Goal: Task Accomplishment & Management: Manage account settings

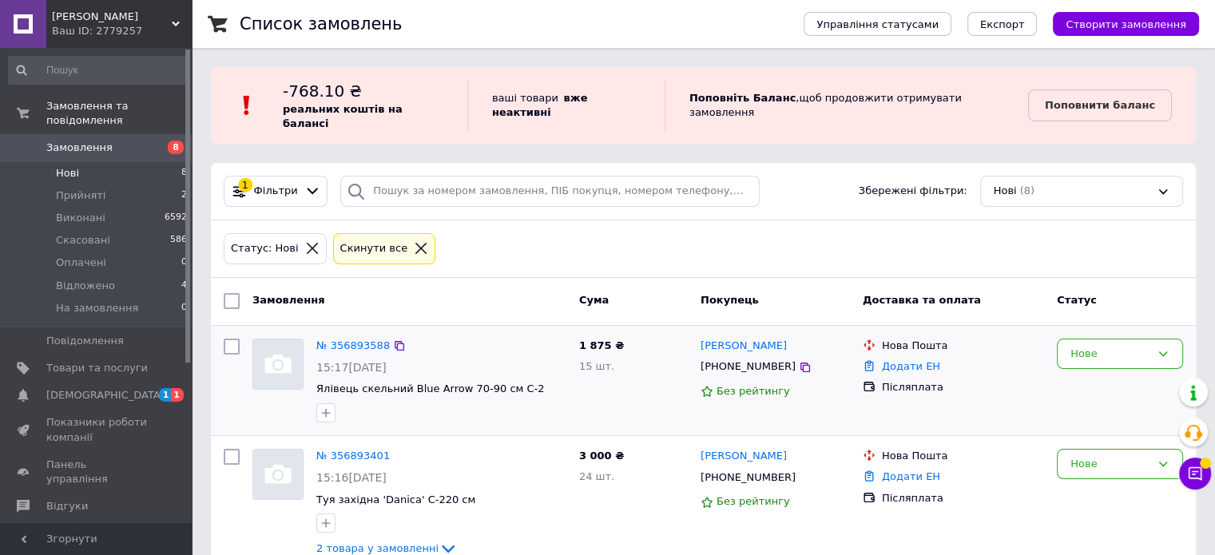
click at [227, 339] on input "checkbox" at bounding box center [232, 347] width 16 height 16
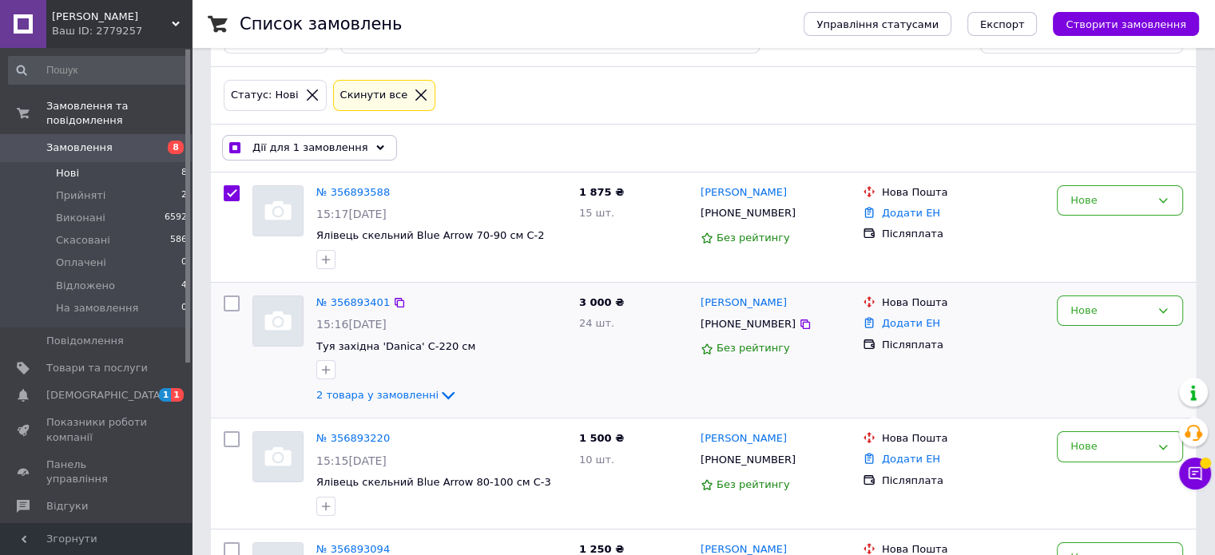
scroll to position [160, 0]
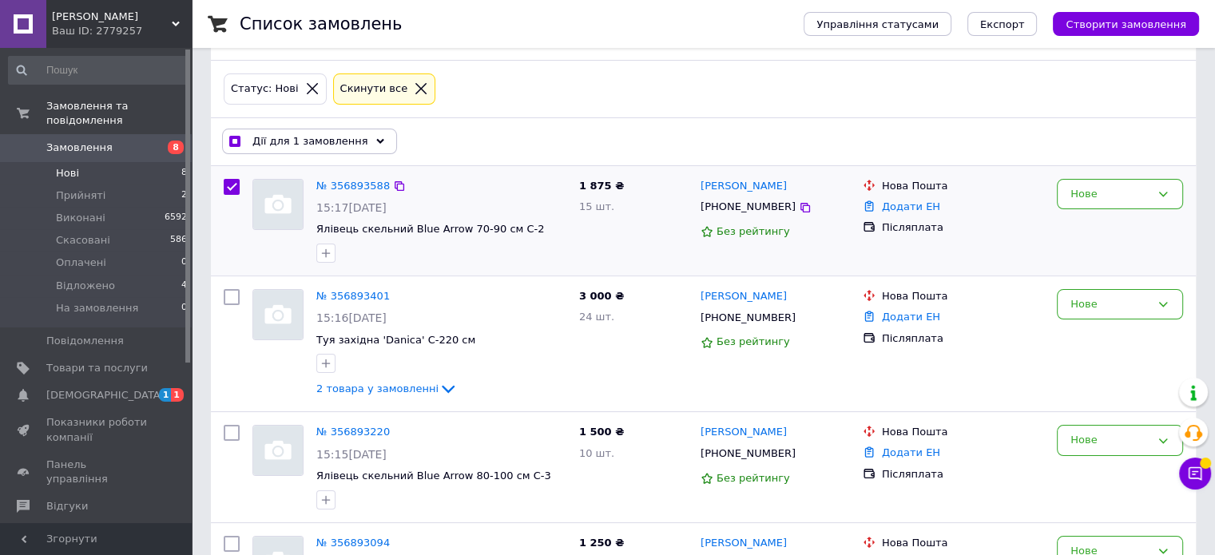
click at [234, 179] on input "checkbox" at bounding box center [232, 187] width 16 height 16
checkbox input "false"
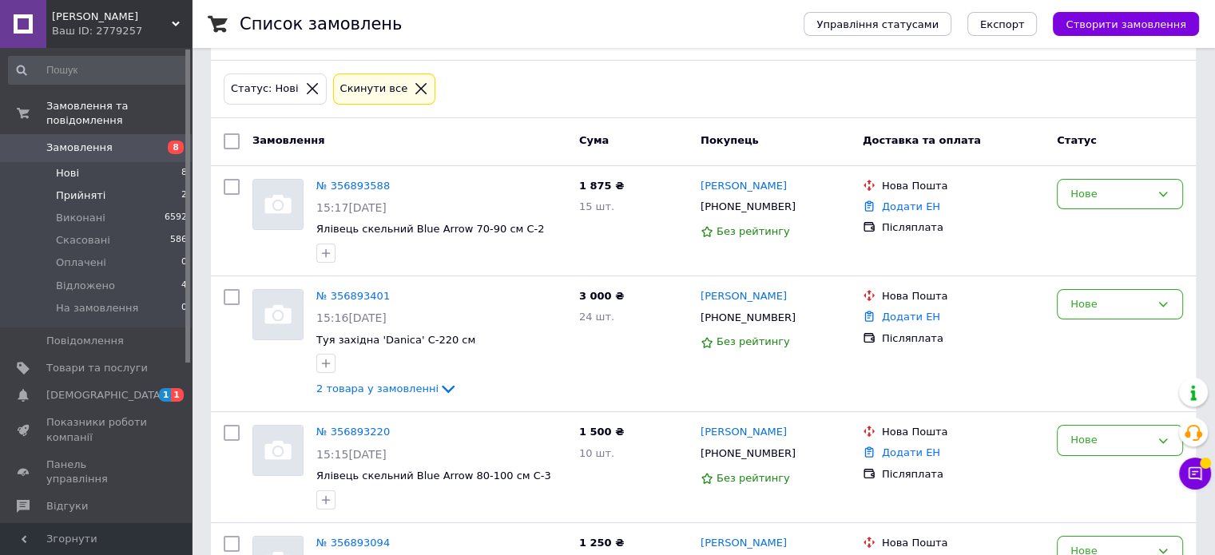
click at [101, 185] on li "Прийняті 2" at bounding box center [98, 196] width 197 height 22
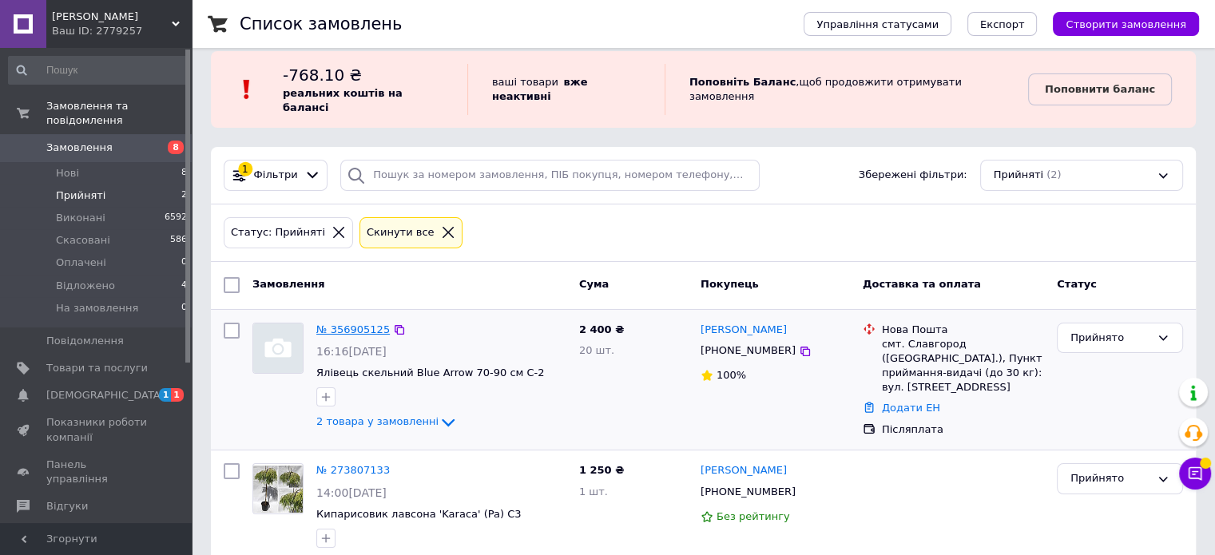
scroll to position [24, 0]
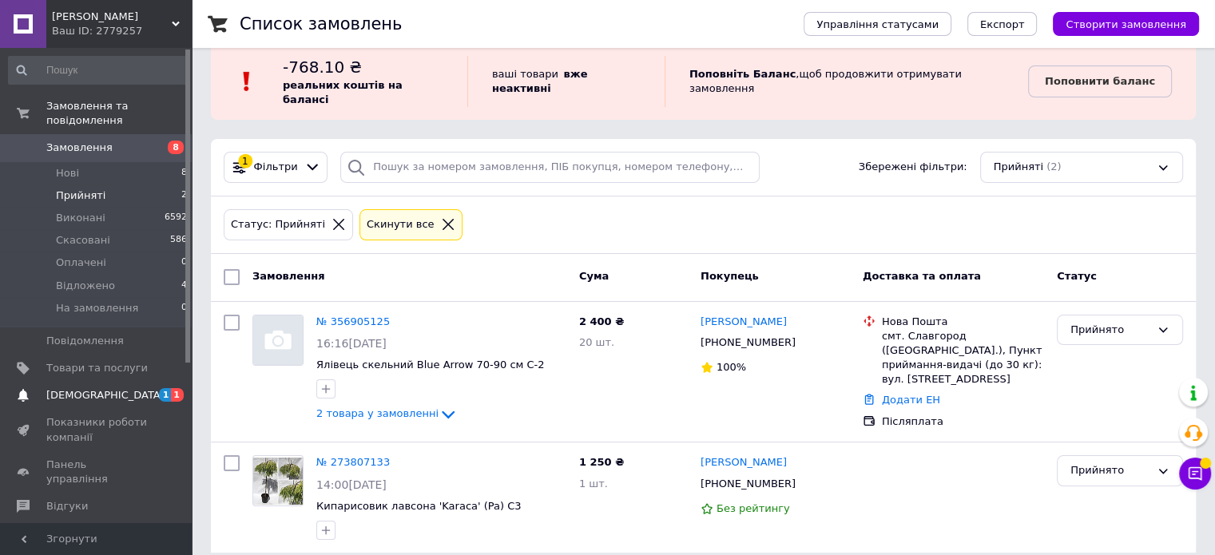
click at [114, 388] on span "[DEMOGRAPHIC_DATA]" at bounding box center [96, 395] width 101 height 14
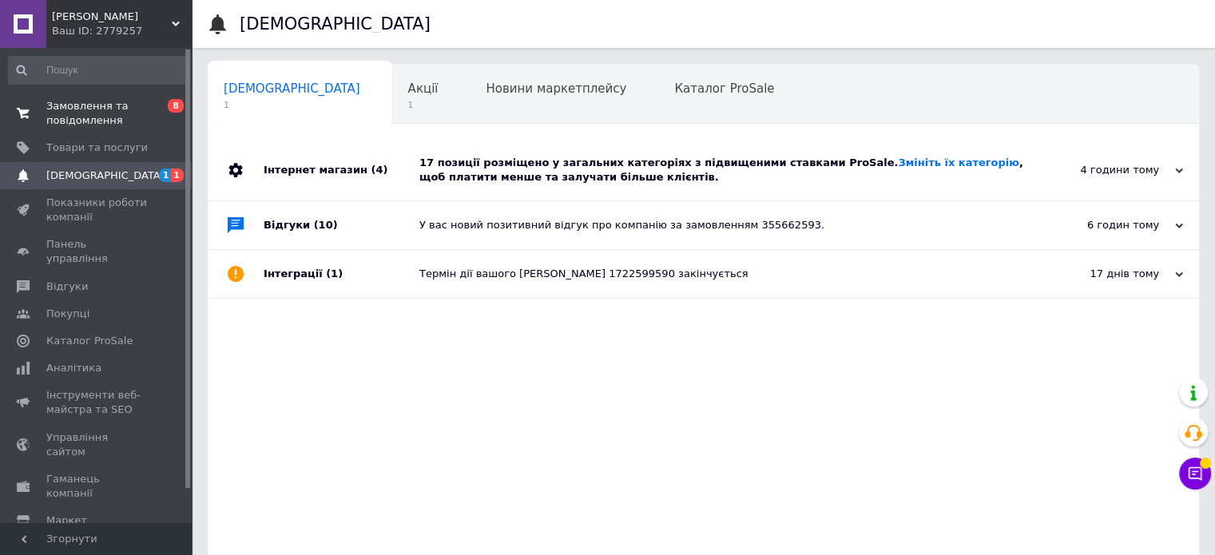
click at [46, 112] on span "Замовлення та повідомлення" at bounding box center [96, 113] width 101 height 29
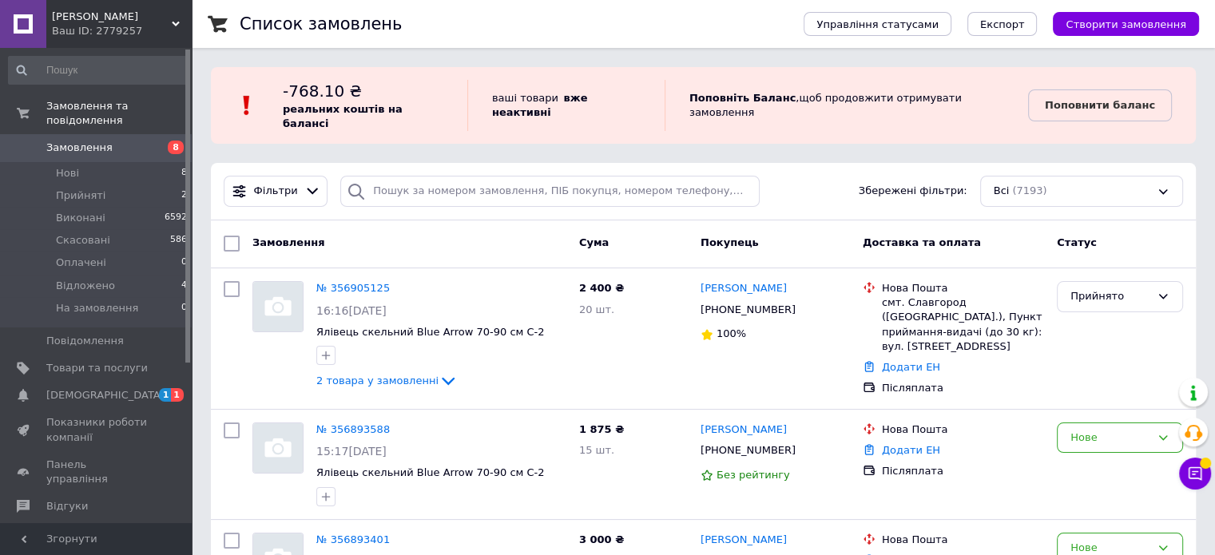
click at [495, 229] on div "Замовлення" at bounding box center [409, 243] width 327 height 29
click at [83, 162] on li "Нові 8" at bounding box center [98, 173] width 197 height 22
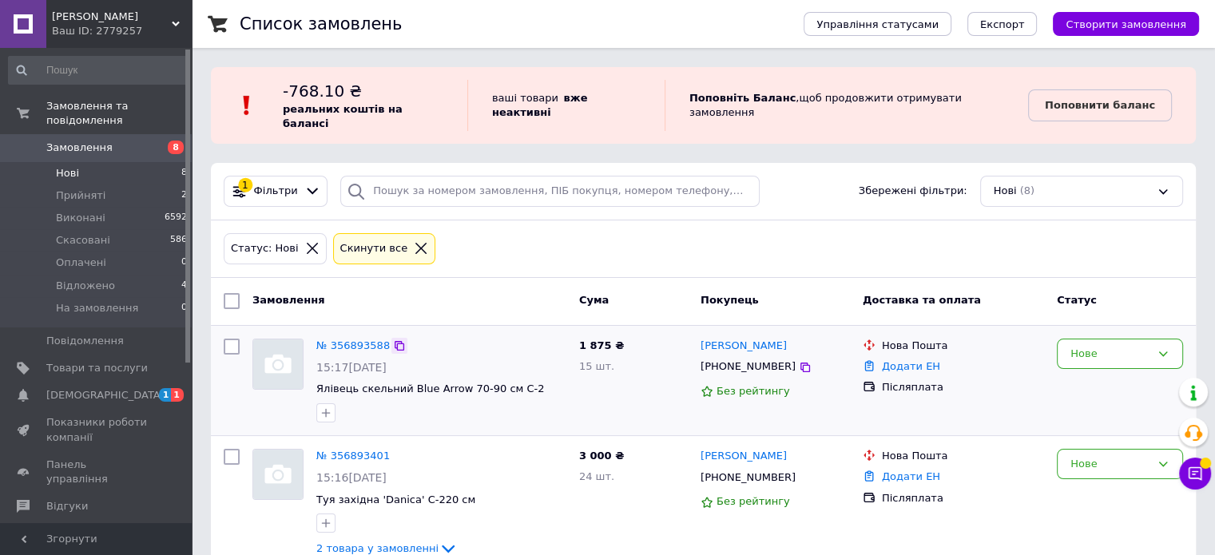
click at [393, 340] on icon at bounding box center [399, 346] width 13 height 13
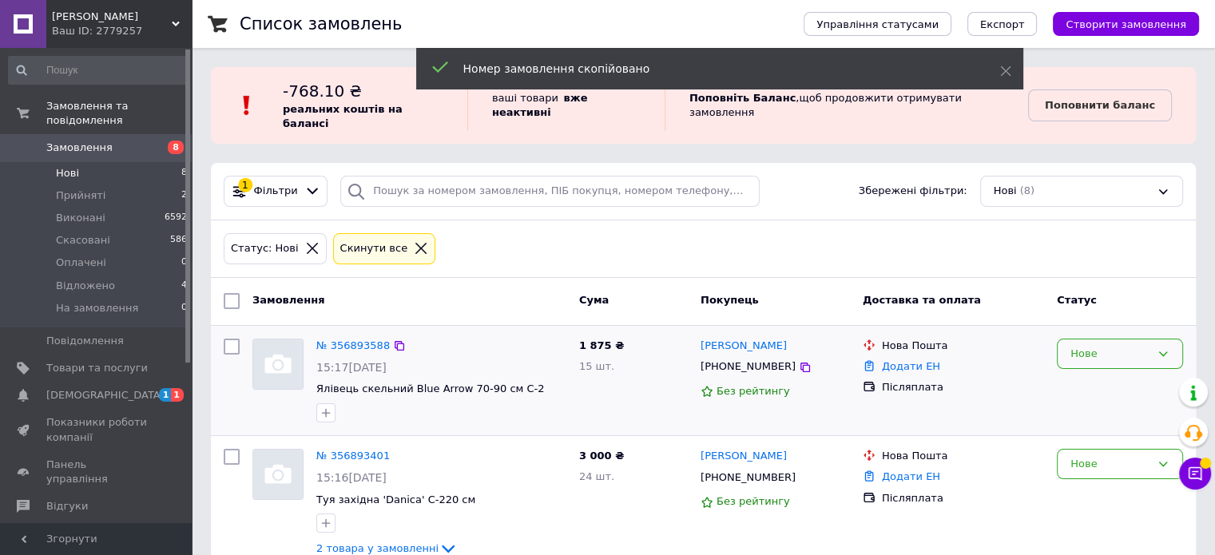
click at [1108, 339] on div "Нове" at bounding box center [1120, 354] width 126 height 31
click at [1090, 402] on li "Виконано" at bounding box center [1120, 417] width 125 height 30
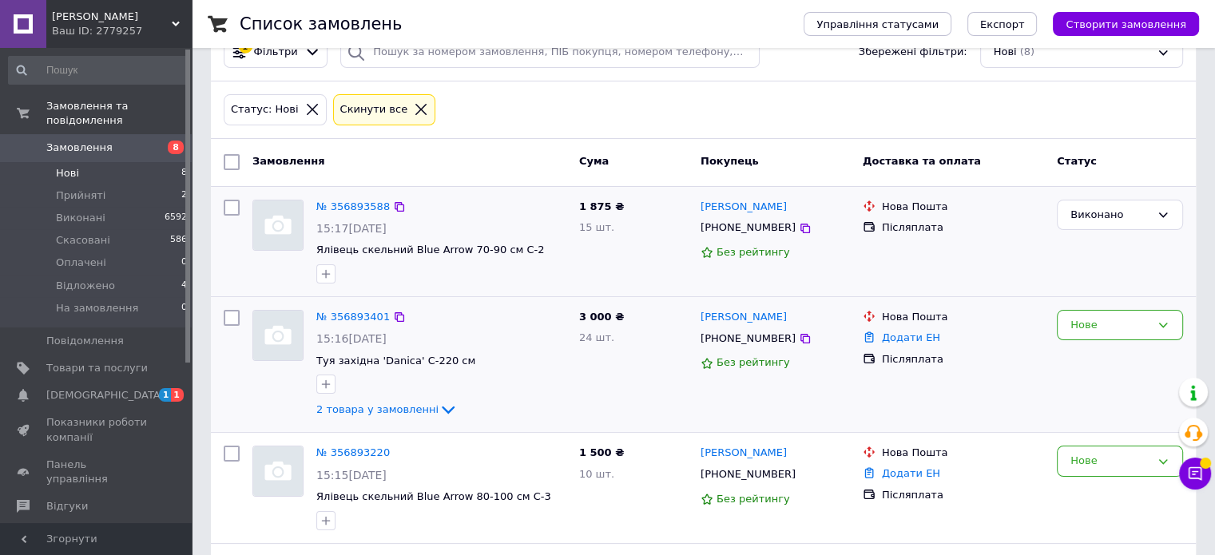
scroll to position [160, 0]
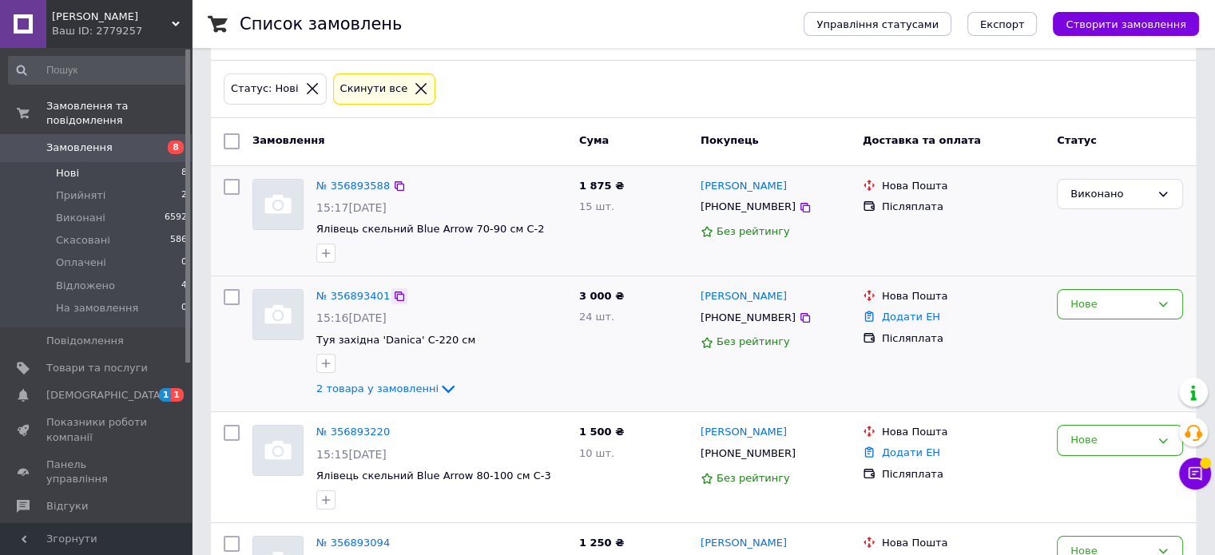
click at [395, 290] on icon at bounding box center [399, 296] width 13 height 13
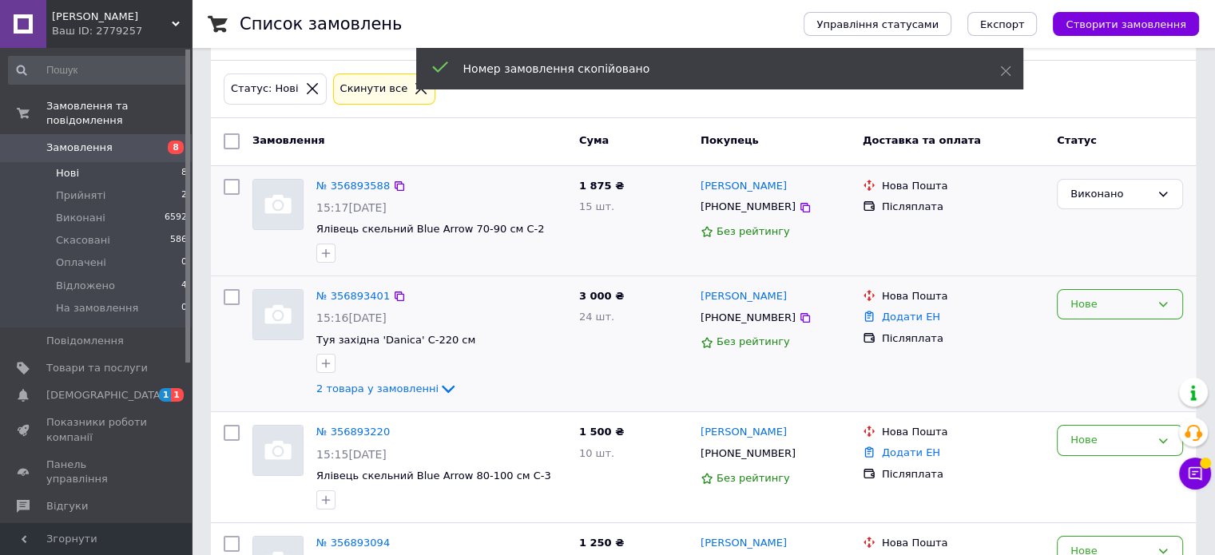
click at [1078, 297] on div "Нове" at bounding box center [1120, 304] width 126 height 31
click at [1119, 352] on li "Виконано" at bounding box center [1120, 367] width 125 height 30
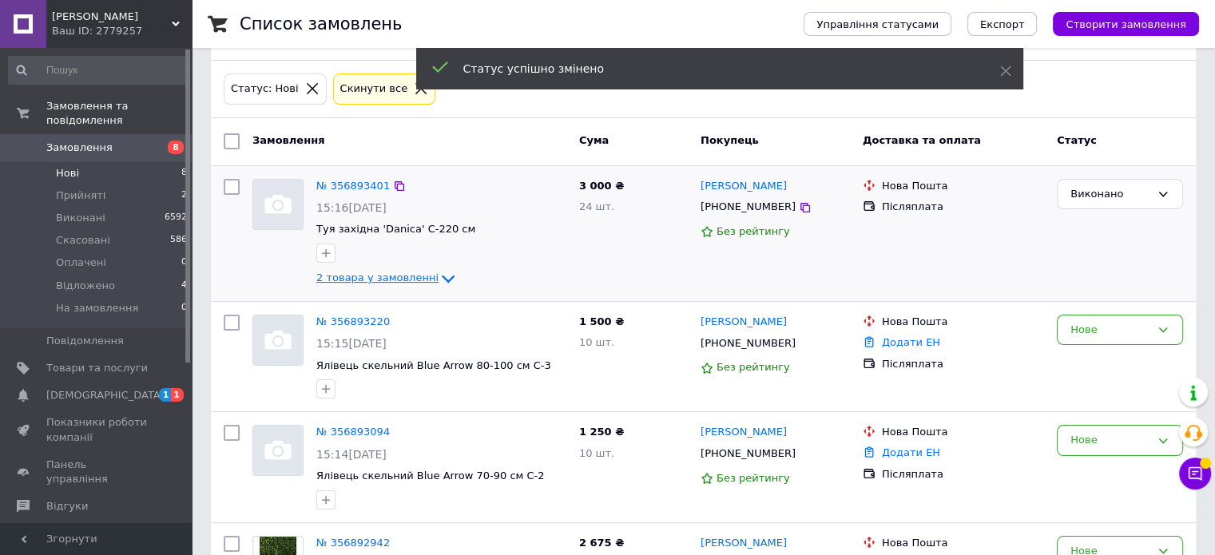
click at [439, 269] on icon at bounding box center [448, 278] width 19 height 19
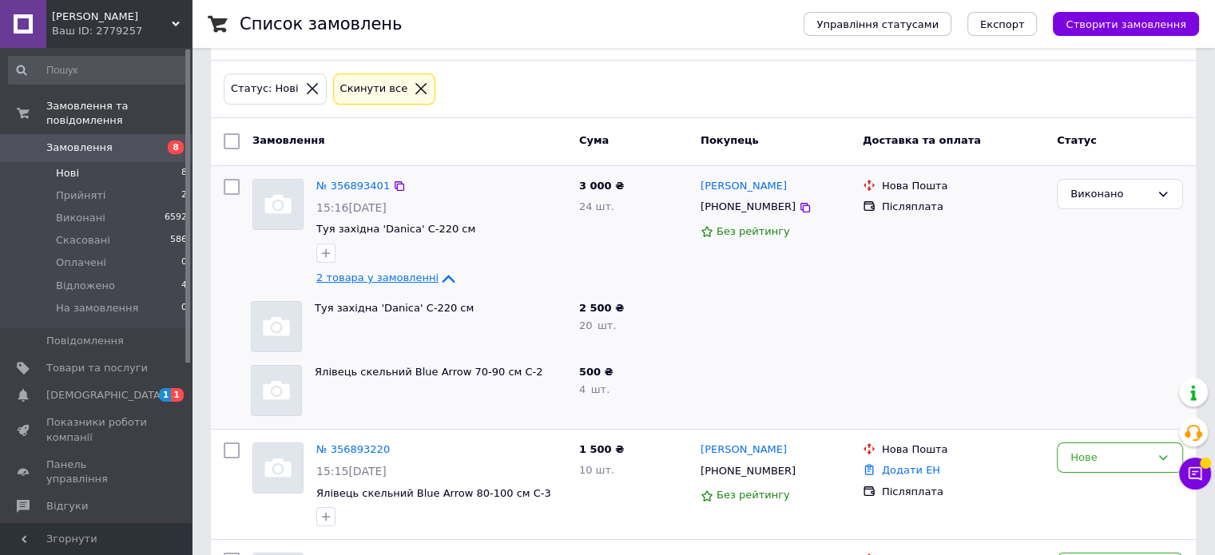
click at [442, 275] on icon at bounding box center [448, 279] width 13 height 8
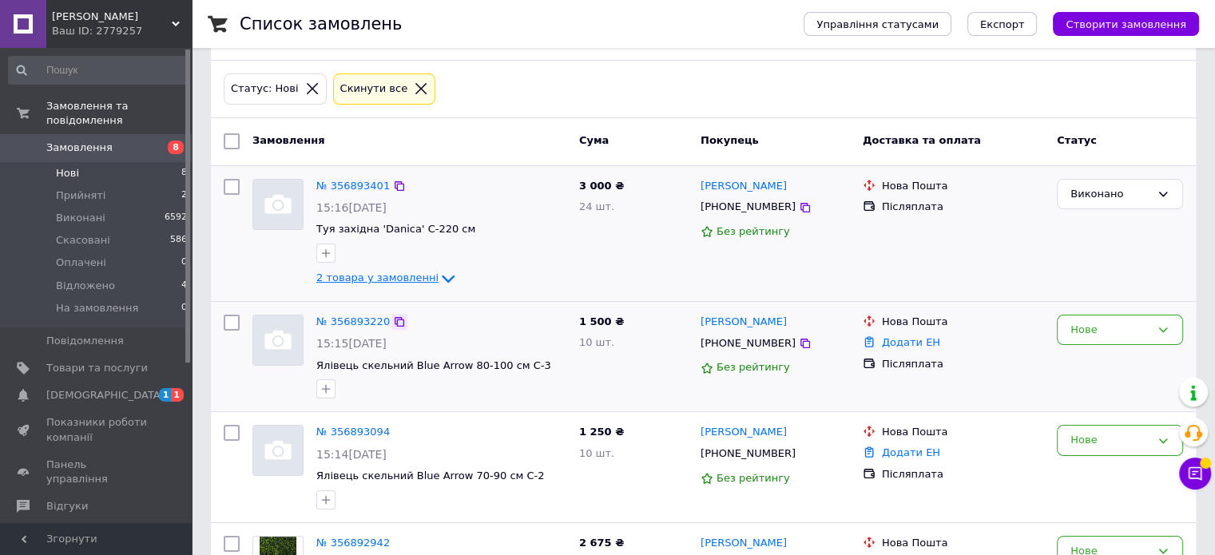
click at [393, 316] on icon at bounding box center [399, 322] width 13 height 13
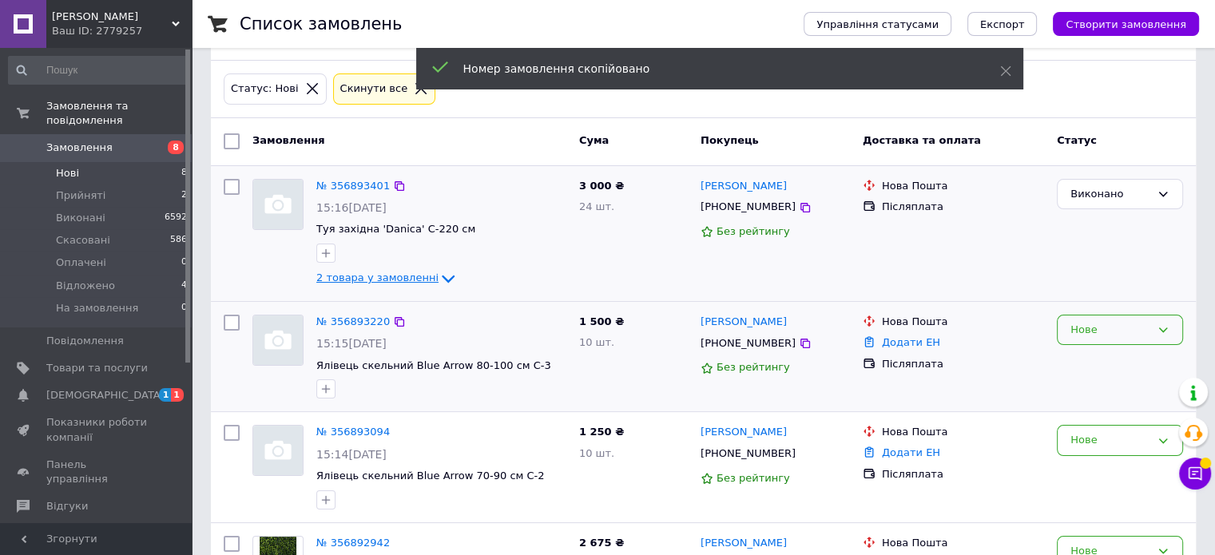
click at [1079, 322] on div "Нове" at bounding box center [1111, 330] width 80 height 17
click at [1099, 378] on li "Виконано" at bounding box center [1120, 393] width 125 height 30
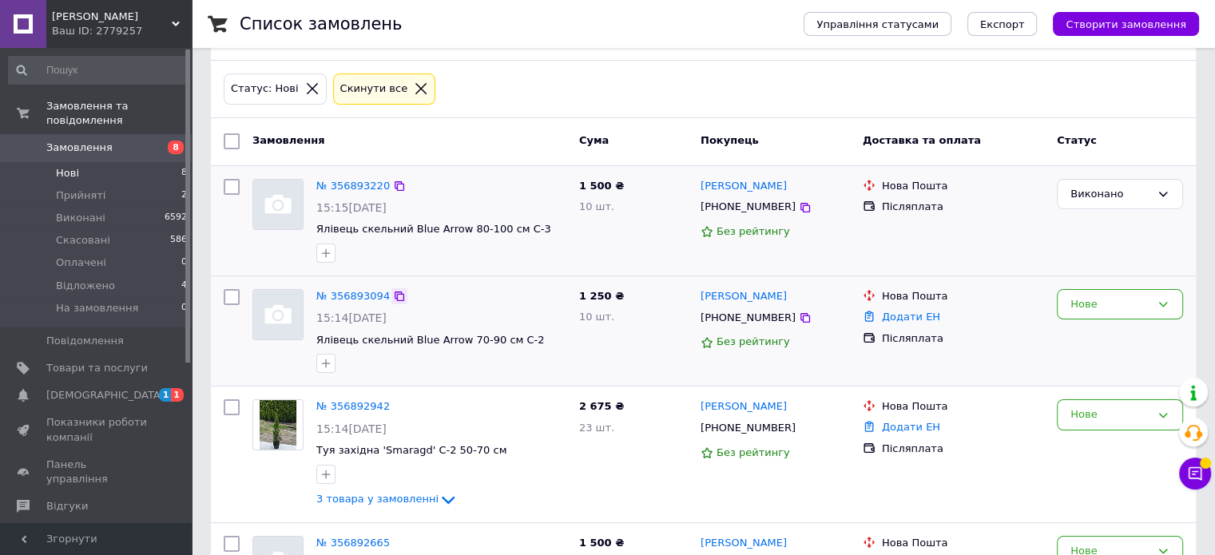
click at [396, 290] on icon at bounding box center [399, 296] width 13 height 13
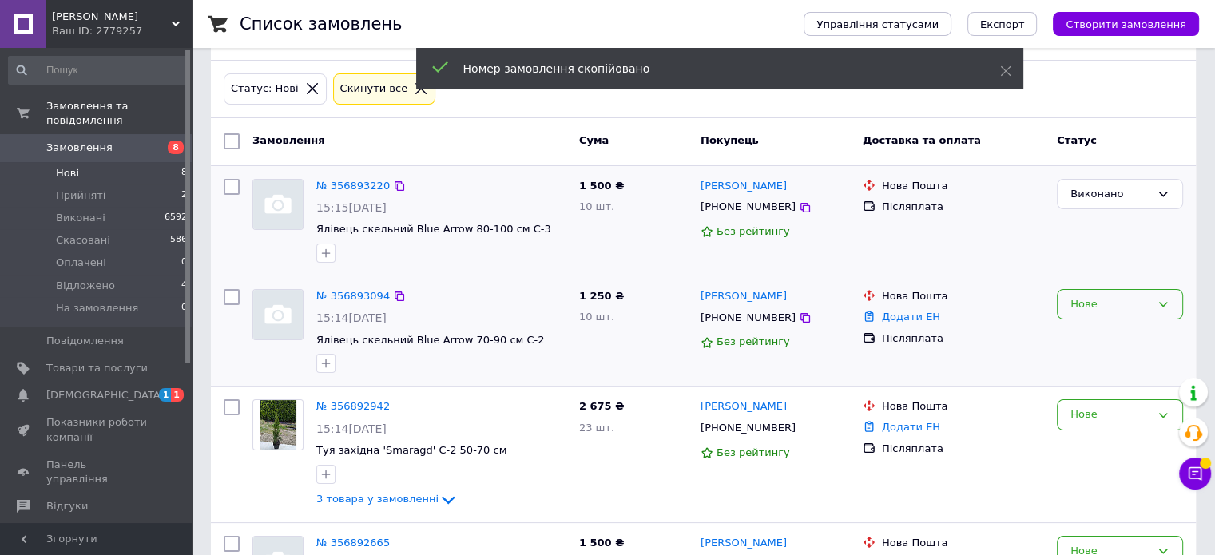
click at [1088, 296] on div "Нове" at bounding box center [1120, 304] width 126 height 31
drag, startPoint x: 1096, startPoint y: 348, endPoint x: 1059, endPoint y: 378, distance: 47.8
click at [1096, 352] on li "Виконано" at bounding box center [1120, 367] width 125 height 30
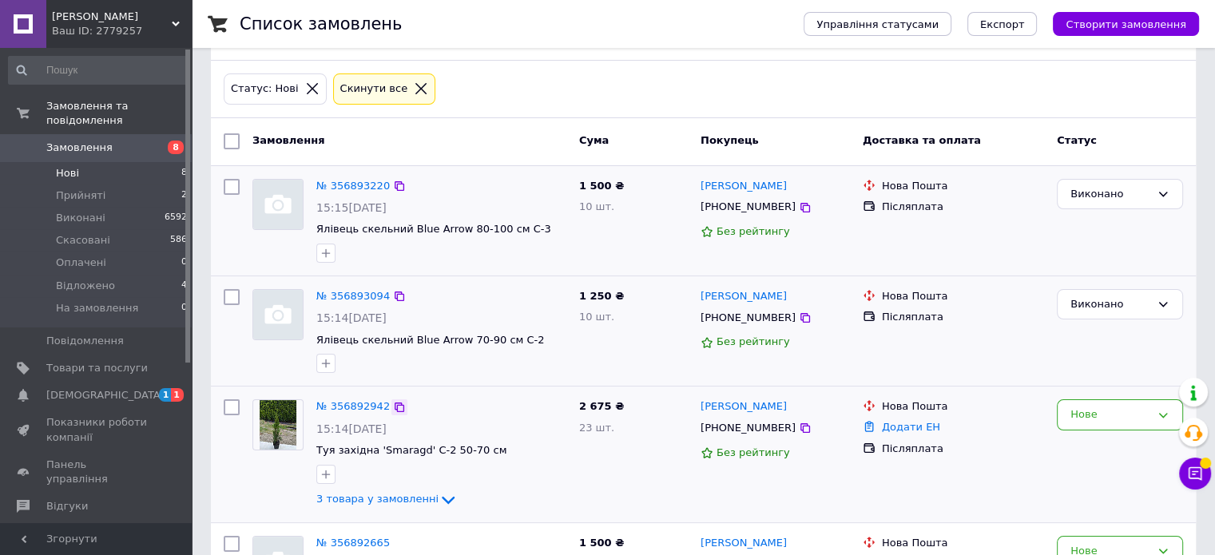
click at [395, 403] on icon at bounding box center [400, 408] width 10 height 10
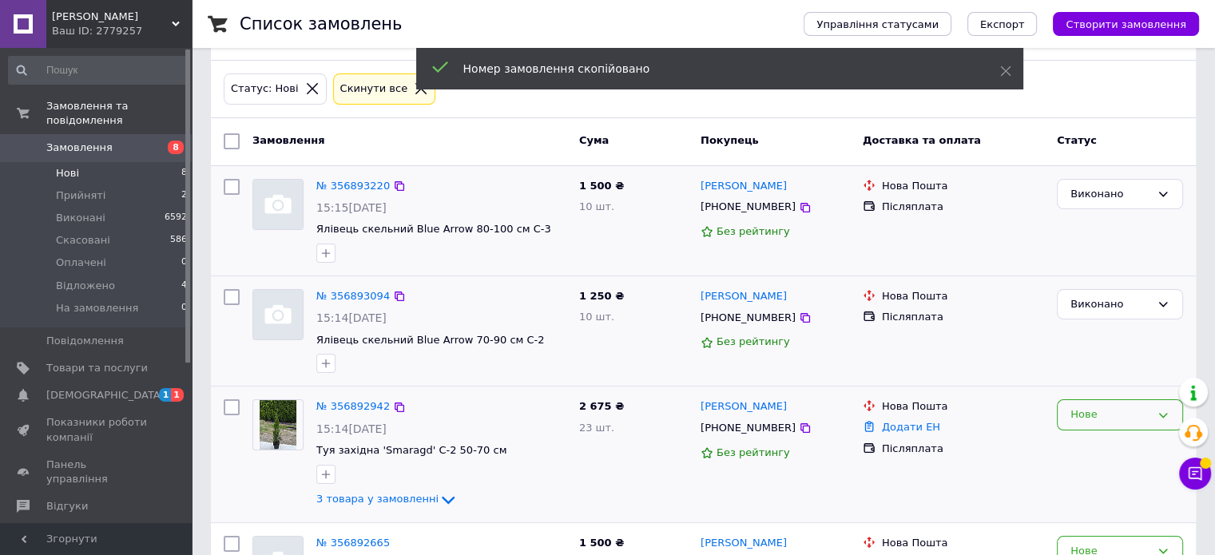
click at [1084, 407] on div "Нове" at bounding box center [1111, 415] width 80 height 17
click at [1106, 463] on li "Виконано" at bounding box center [1120, 478] width 125 height 30
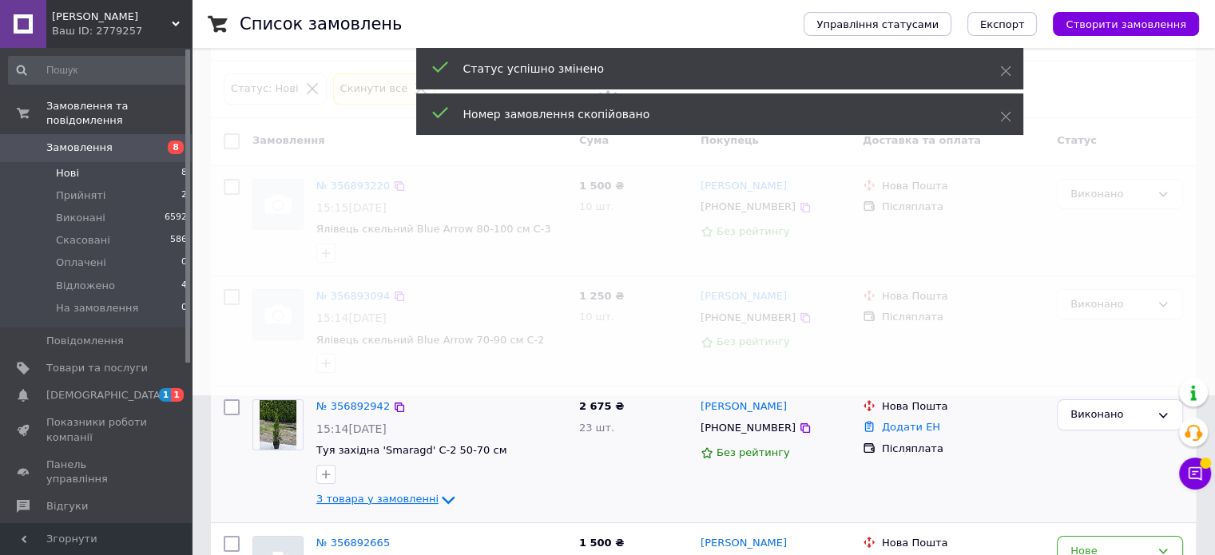
click at [439, 491] on icon at bounding box center [448, 500] width 19 height 19
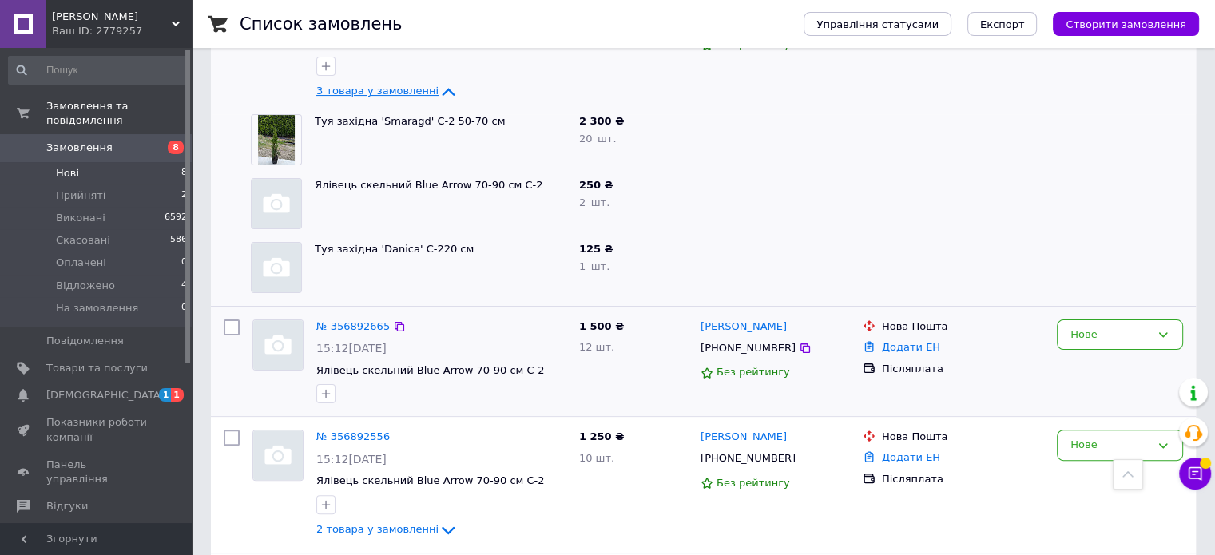
scroll to position [320, 0]
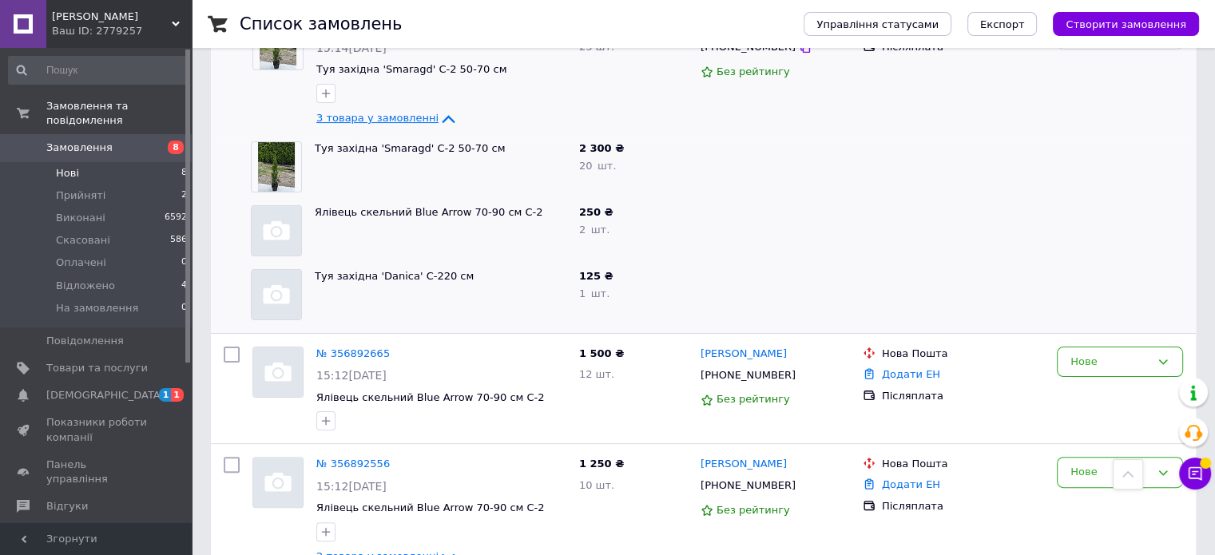
click at [442, 115] on icon at bounding box center [448, 119] width 13 height 8
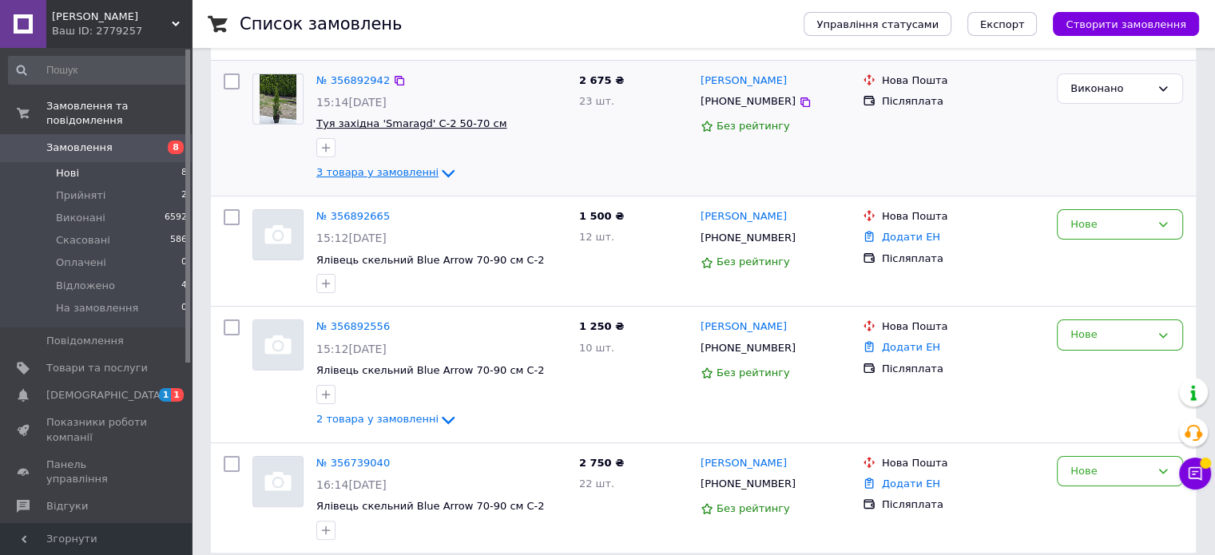
scroll to position [185, 0]
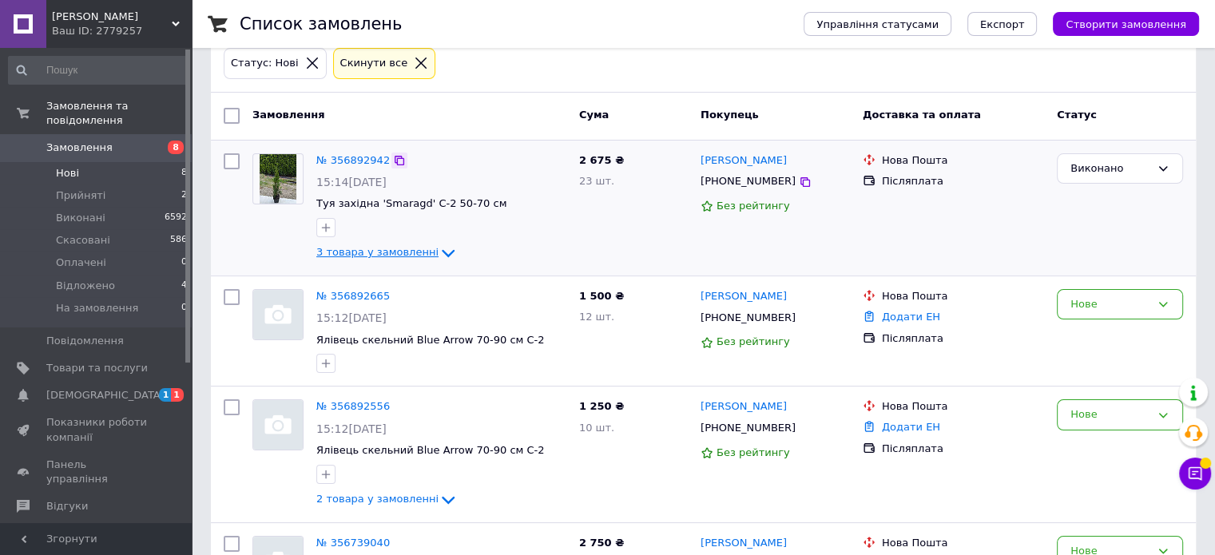
click at [393, 154] on icon at bounding box center [399, 160] width 13 height 13
click at [393, 290] on icon at bounding box center [399, 296] width 13 height 13
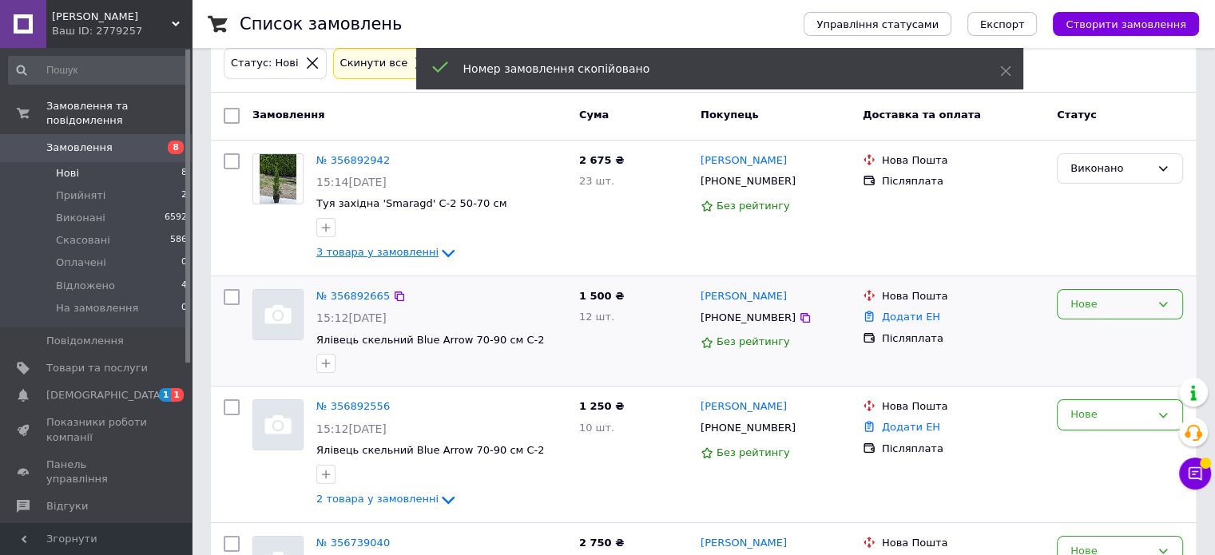
click at [1109, 296] on div "Нове" at bounding box center [1111, 304] width 80 height 17
click at [1103, 352] on li "Виконано" at bounding box center [1120, 367] width 125 height 30
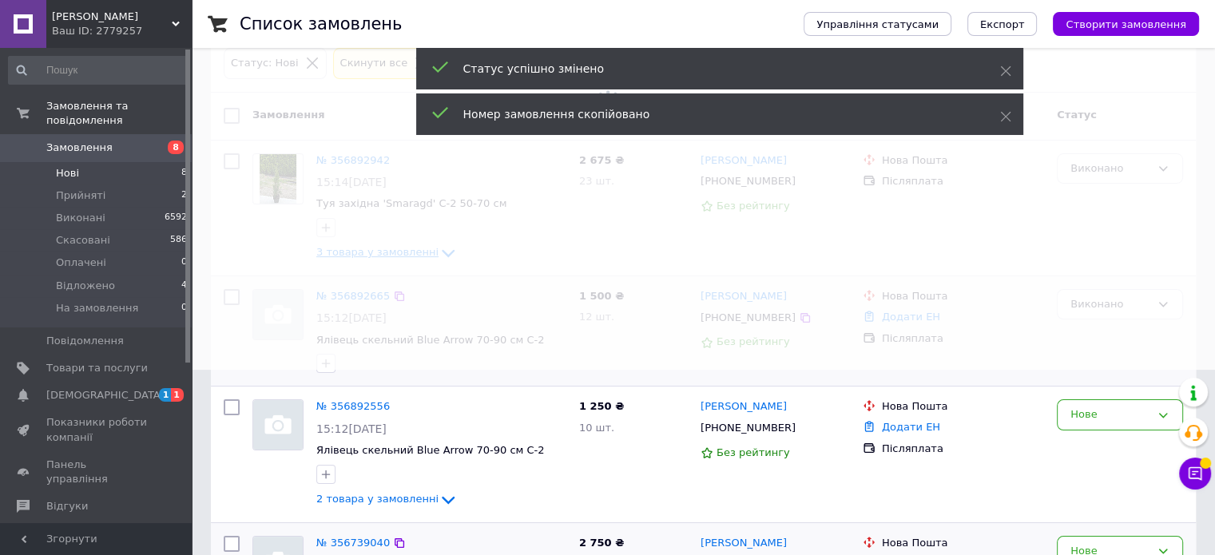
scroll to position [129, 0]
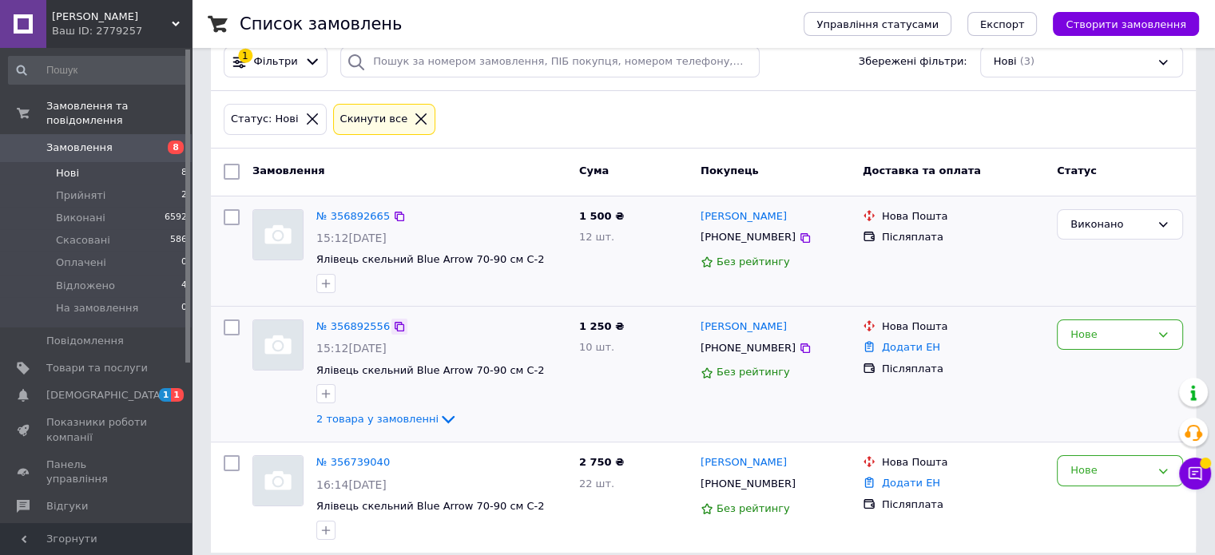
click at [395, 322] on icon at bounding box center [400, 327] width 10 height 10
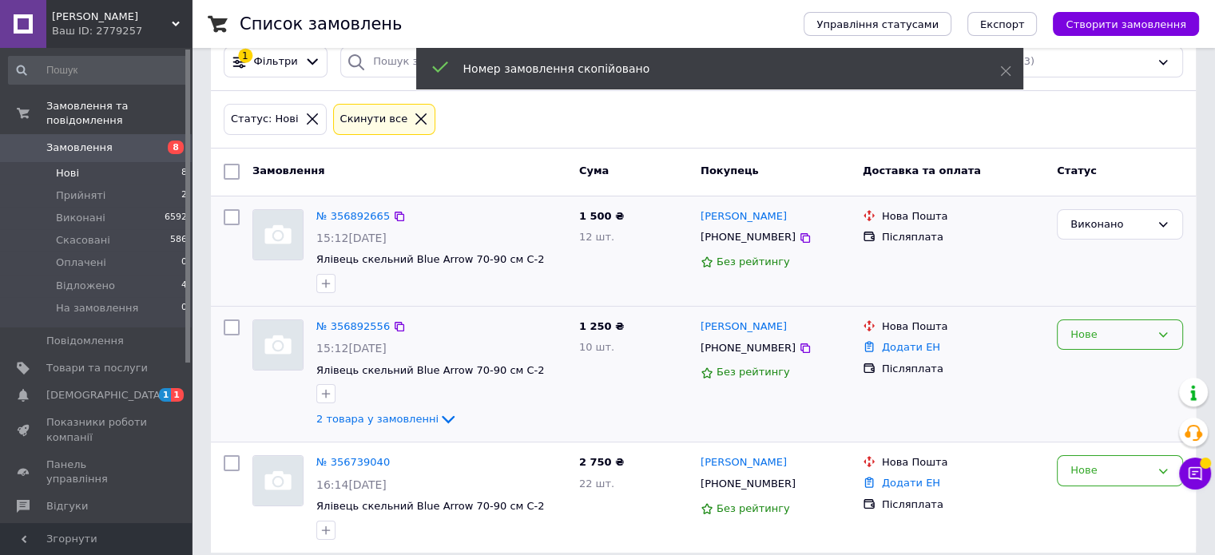
click at [1096, 327] on div "Нове" at bounding box center [1111, 335] width 80 height 17
click at [1102, 383] on li "Виконано" at bounding box center [1120, 398] width 125 height 30
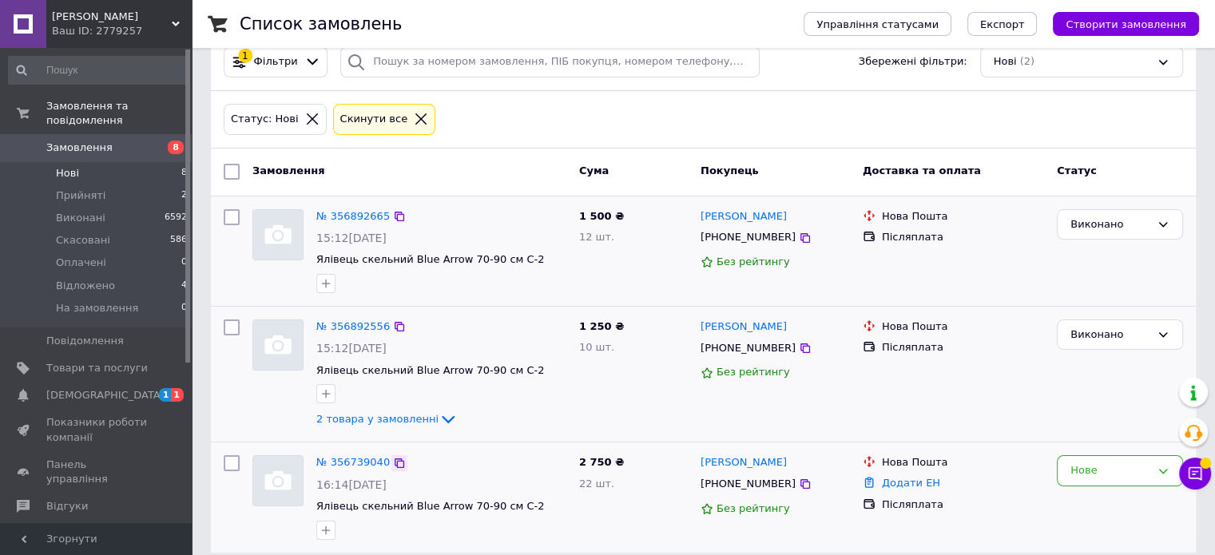
click at [393, 457] on icon at bounding box center [399, 463] width 13 height 13
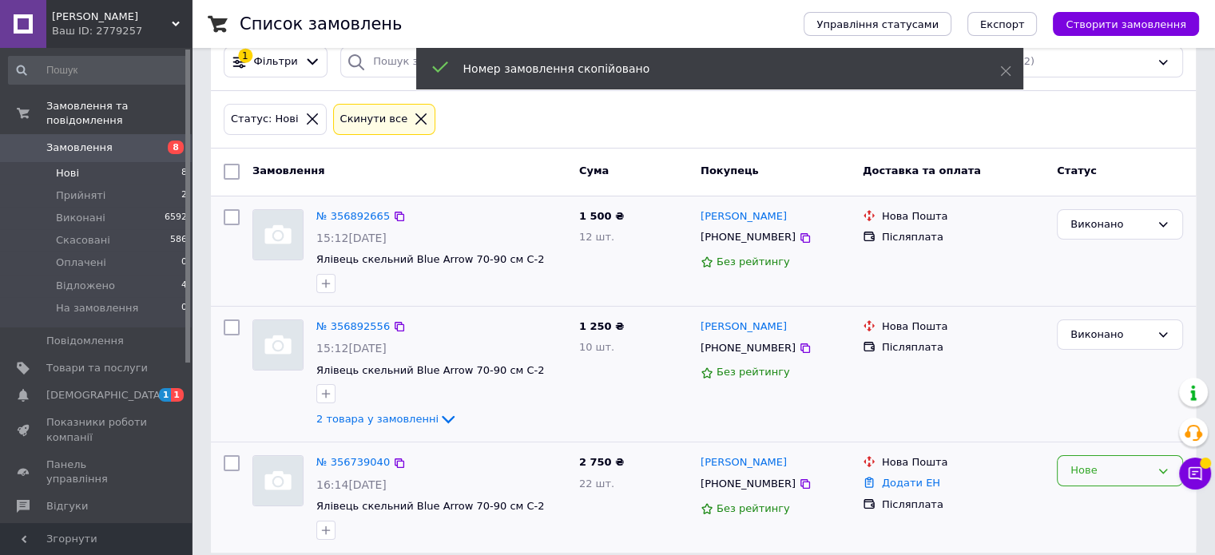
click at [1114, 463] on div "Нове" at bounding box center [1111, 471] width 80 height 17
click at [1092, 519] on li "Виконано" at bounding box center [1120, 534] width 125 height 30
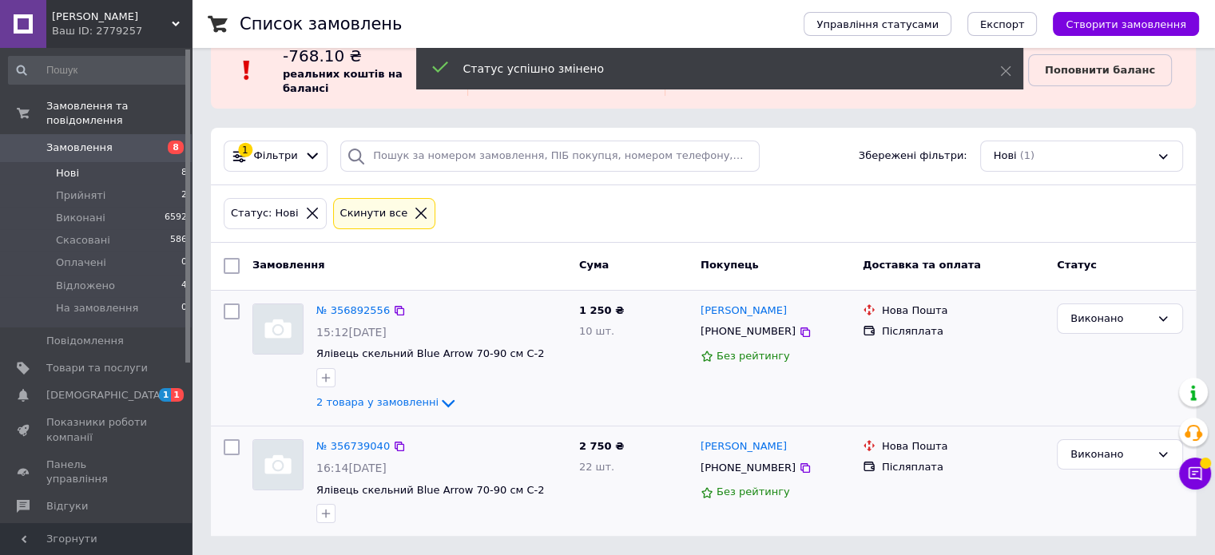
scroll to position [19, 0]
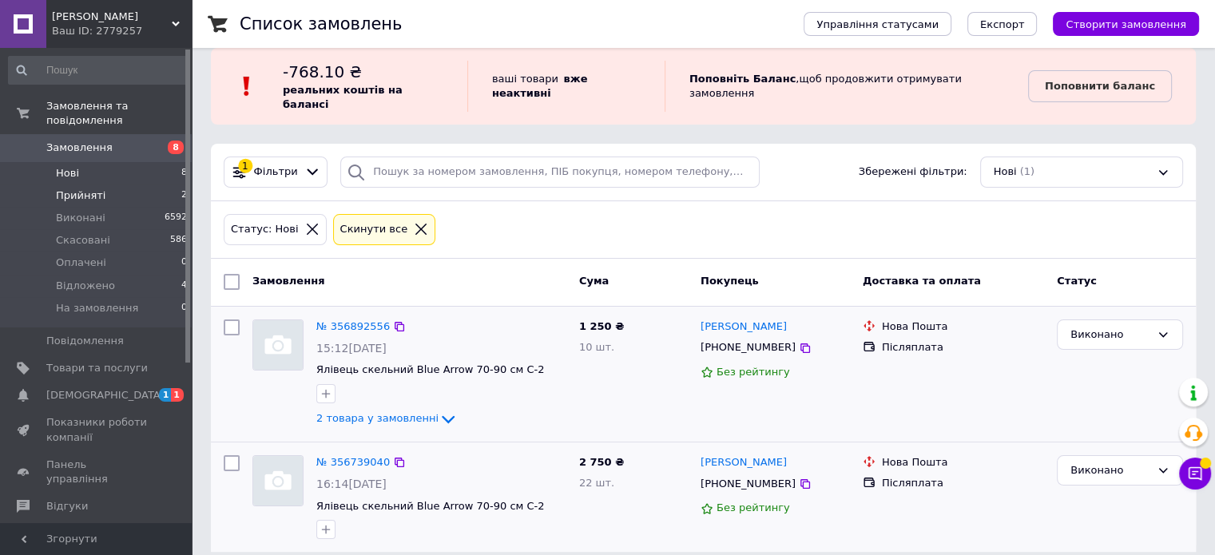
click at [86, 189] on span "Прийняті" at bounding box center [81, 196] width 50 height 14
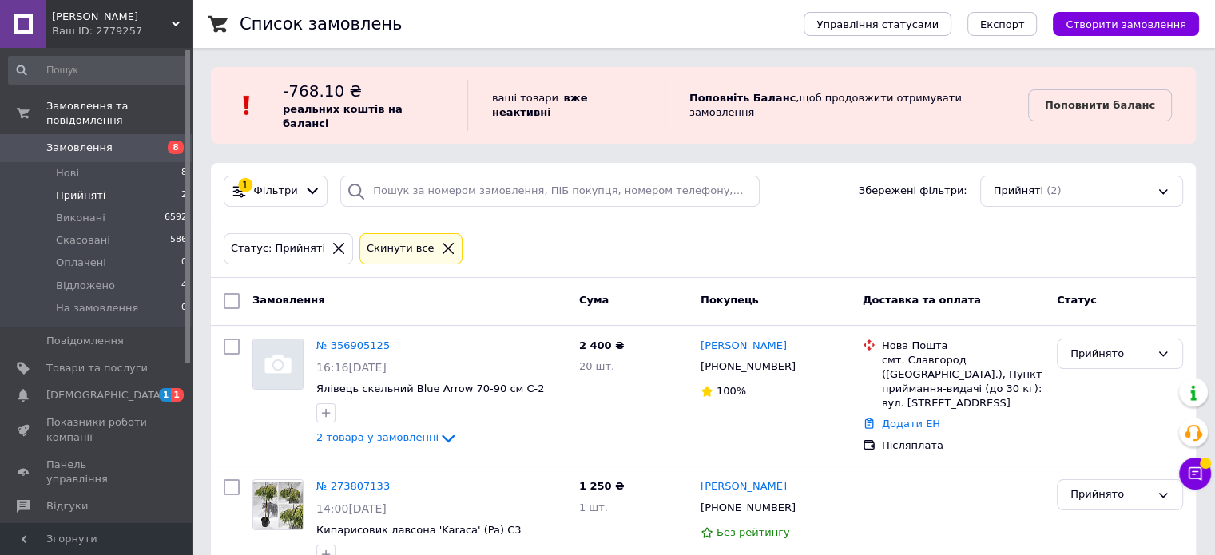
drag, startPoint x: 85, startPoint y: 159, endPoint x: 140, endPoint y: 170, distance: 56.3
click at [85, 162] on li "Нові 8" at bounding box center [98, 173] width 197 height 22
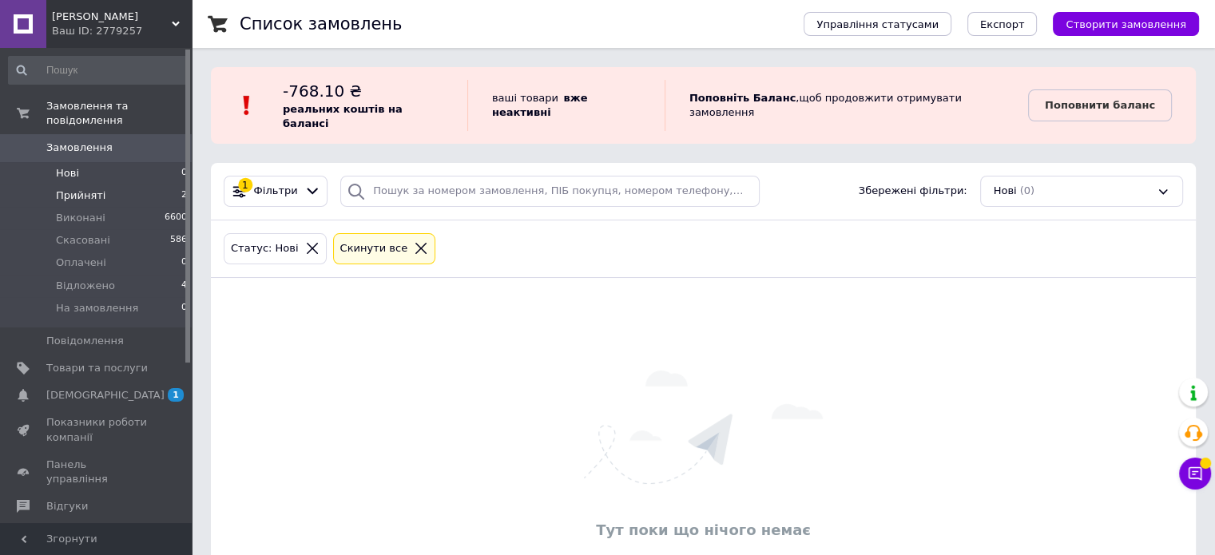
click at [101, 185] on li "Прийняті 2" at bounding box center [98, 196] width 197 height 22
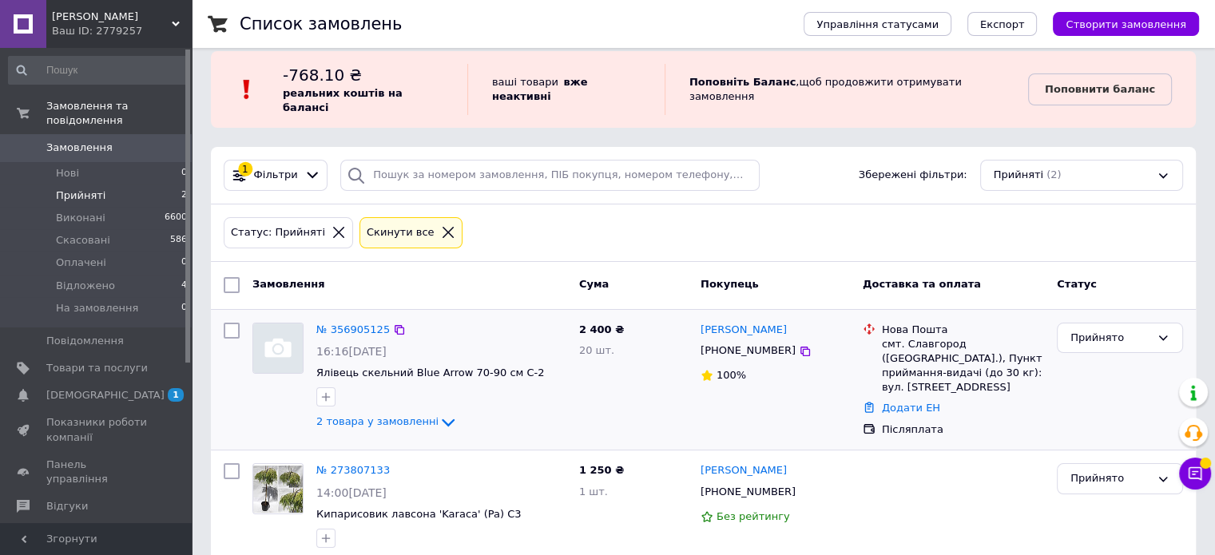
scroll to position [24, 0]
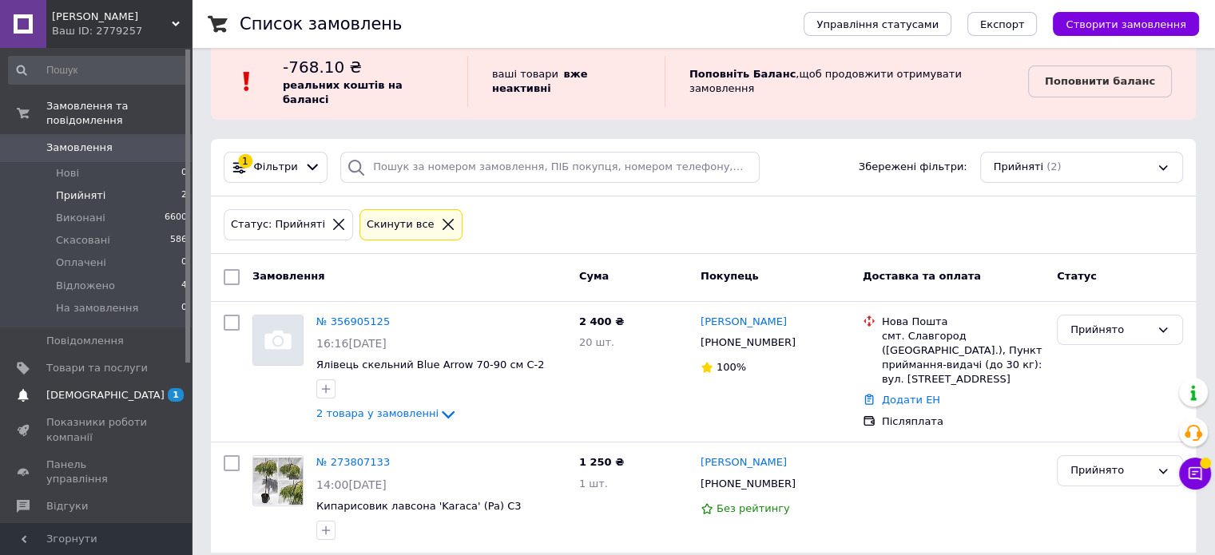
click at [147, 388] on span "[DEMOGRAPHIC_DATA]" at bounding box center [96, 395] width 101 height 14
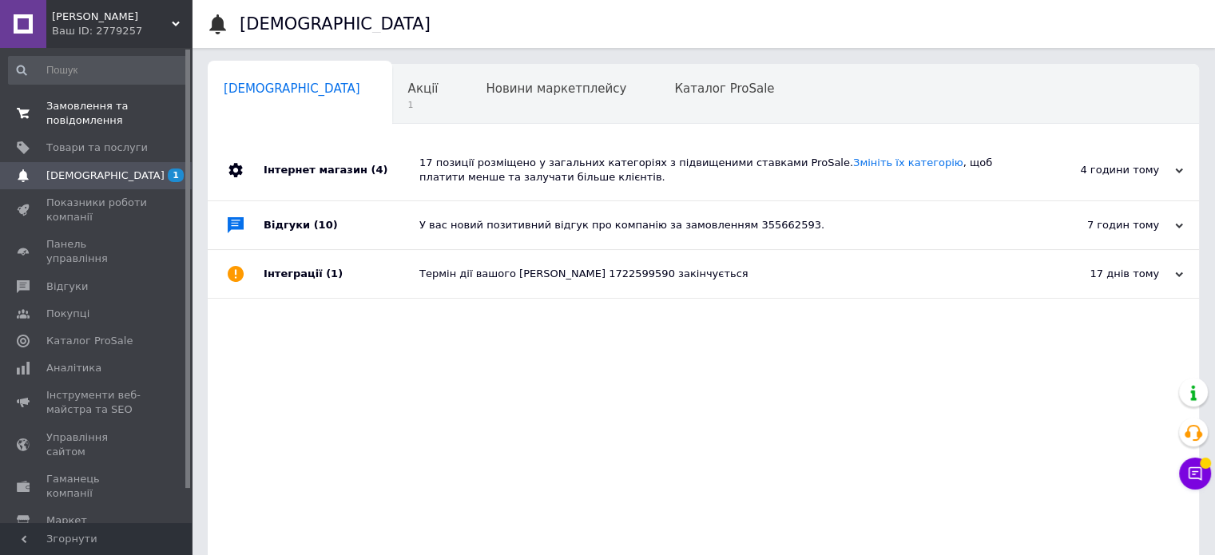
click at [117, 110] on span "Замовлення та повідомлення" at bounding box center [96, 113] width 101 height 29
